Goal: Task Accomplishment & Management: Manage account settings

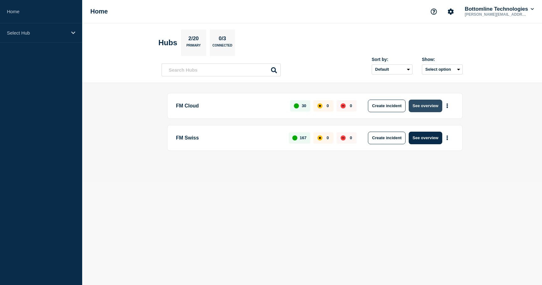
click at [419, 105] on button "See overview" at bounding box center [425, 106] width 33 height 13
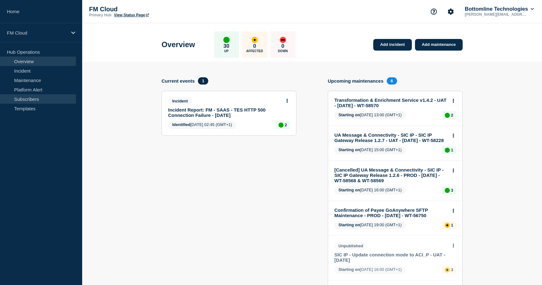
click at [31, 98] on link "Subscribers" at bounding box center [38, 98] width 76 height 9
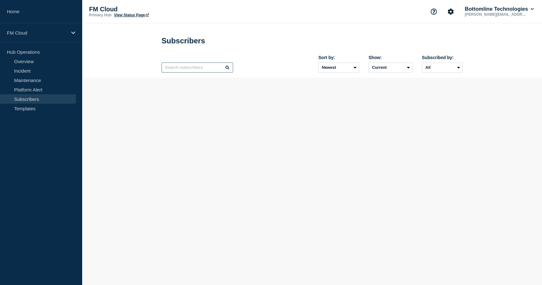
click at [180, 70] on input "text" at bounding box center [198, 67] width 72 height 10
paste input "UBS2GB2L"
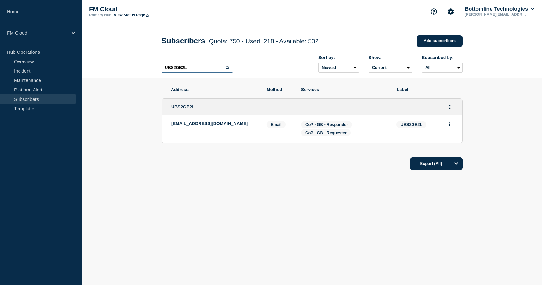
type input "UBS2GB2L"
click at [453, 129] on button "Actions" at bounding box center [450, 124] width 8 height 10
click at [452, 112] on button "Actions" at bounding box center [450, 107] width 8 height 10
click at [450, 128] on link "Edit" at bounding box center [447, 125] width 7 height 5
click at [446, 128] on body "Home FM Cloud Hub Operations Overview Incident Maintenance Platform Alert Subsc…" at bounding box center [271, 142] width 542 height 285
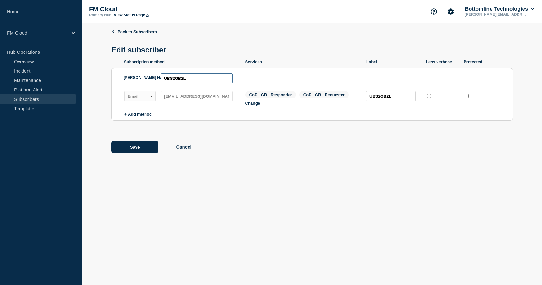
click at [215, 83] on input "UBS2GB2L" at bounding box center [197, 78] width 72 height 10
paste input "[EMAIL_ADDRESS][DOMAIN_NAME]"
click at [193, 83] on input "[EMAIL_ADDRESS][DOMAIN_NAME]" at bounding box center [197, 78] width 72 height 10
click at [197, 81] on input "[EMAIL_ADDRESS][DOMAIN_NAME]" at bounding box center [197, 78] width 72 height 10
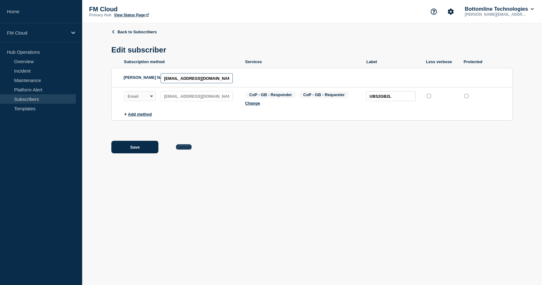
type input "[EMAIL_ADDRESS][DOMAIN_NAME]"
click at [181, 149] on button "Cancel" at bounding box center [183, 146] width 15 height 5
